Goal: Information Seeking & Learning: Compare options

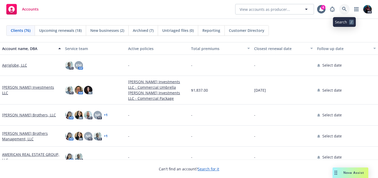
click at [342, 6] on link at bounding box center [344, 9] width 11 height 11
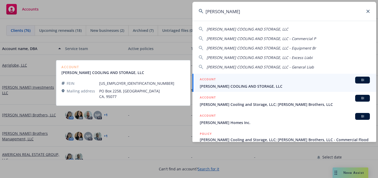
type input "marinovich"
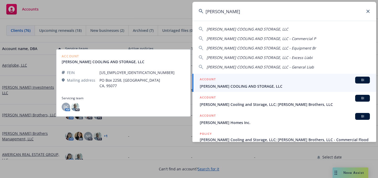
click at [275, 83] on span "MARINOVICH COOLING AND STORAGE, LLC" at bounding box center [285, 86] width 170 height 6
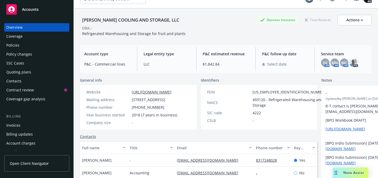
scroll to position [11, 0]
click at [12, 43] on div "Policies" at bounding box center [12, 45] width 13 height 8
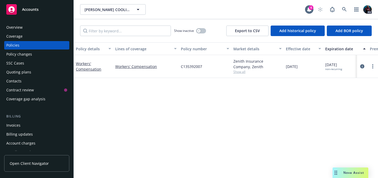
click at [29, 73] on div "Quoting plans" at bounding box center [18, 72] width 25 height 8
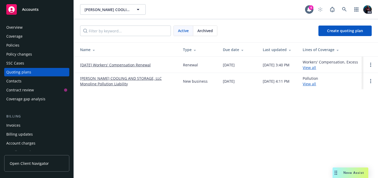
click at [145, 71] on td "10/17/25 Workers' Compensation Renewal" at bounding box center [126, 64] width 105 height 16
click at [145, 68] on link "10/17/25 Workers' Compensation Renewal" at bounding box center [115, 65] width 71 height 6
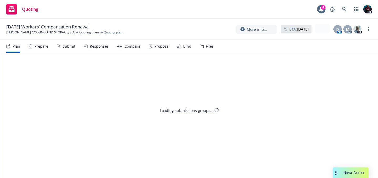
click at [128, 50] on div "Compare" at bounding box center [128, 46] width 23 height 13
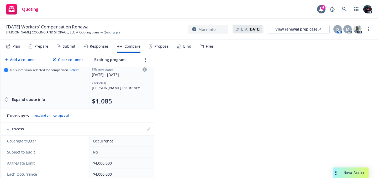
scroll to position [42, 0]
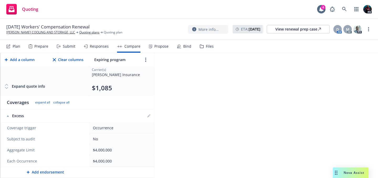
click at [69, 47] on div "Submit" at bounding box center [69, 46] width 13 height 4
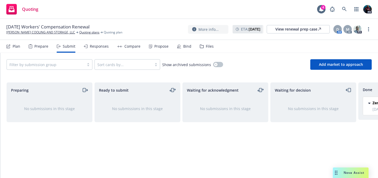
click at [125, 44] on div "Compare" at bounding box center [133, 46] width 16 height 4
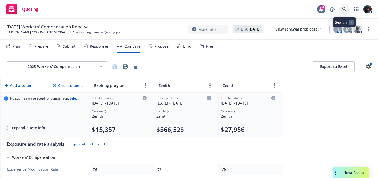
click at [345, 9] on icon at bounding box center [344, 9] width 5 height 5
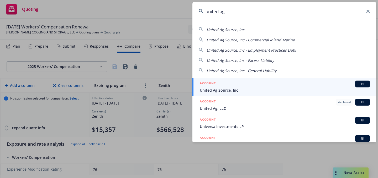
type input "united ag"
click at [278, 82] on div "ACCOUNT BI" at bounding box center [285, 83] width 170 height 7
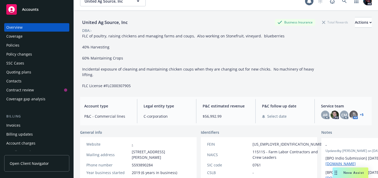
scroll to position [12, 0]
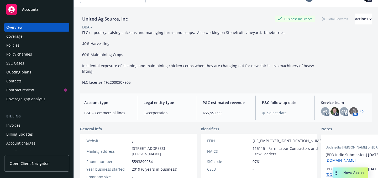
click at [22, 44] on div "Policies" at bounding box center [36, 45] width 61 height 8
